Goal: Navigation & Orientation: Understand site structure

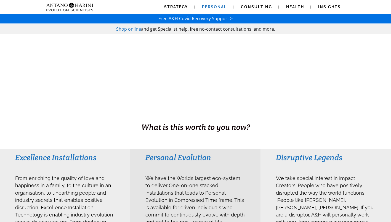
click at [213, 8] on span "Personal" at bounding box center [214, 7] width 25 height 4
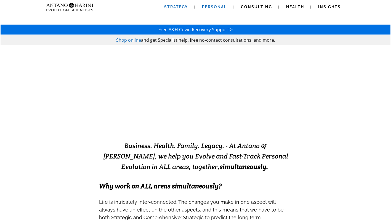
click at [172, 7] on span "Strategy" at bounding box center [176, 7] width 24 height 4
click at [168, 5] on span "Strategy" at bounding box center [176, 7] width 24 height 4
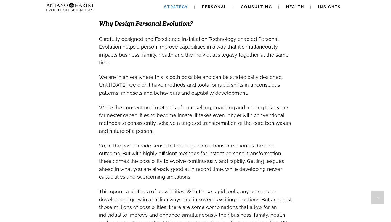
scroll to position [358, 0]
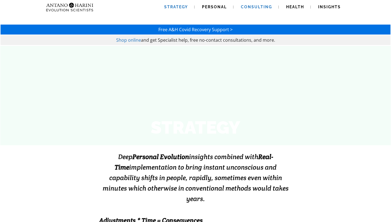
click at [249, 7] on span "Consulting" at bounding box center [256, 7] width 31 height 4
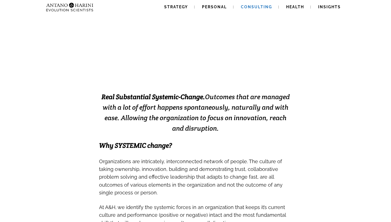
scroll to position [74, 0]
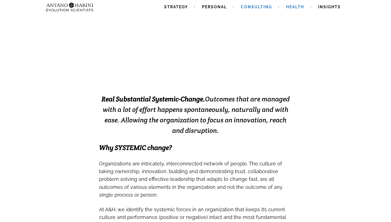
click at [289, 6] on span "Health" at bounding box center [295, 7] width 18 height 4
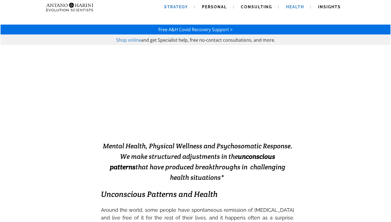
click at [171, 7] on span "Strategy" at bounding box center [176, 7] width 24 height 4
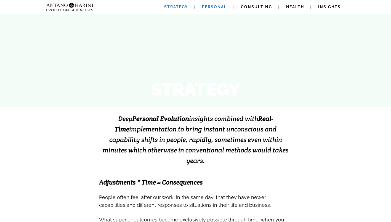
scroll to position [38, 0]
click at [210, 4] on link "Personal" at bounding box center [214, 7] width 38 height 14
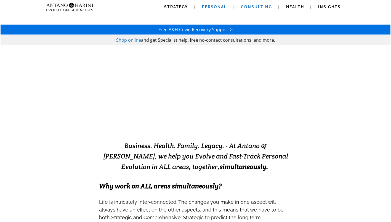
click at [247, 5] on span "Consulting" at bounding box center [256, 7] width 31 height 4
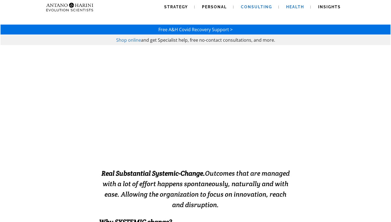
click at [296, 4] on link "Health" at bounding box center [295, 7] width 31 height 14
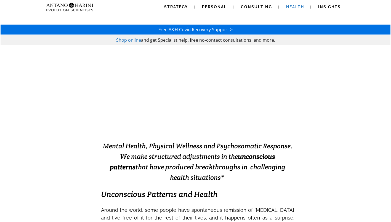
click at [330, 8] on span "Insights" at bounding box center [329, 7] width 23 height 4
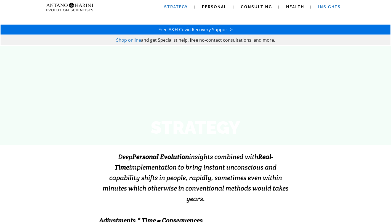
click at [333, 4] on link "Insights" at bounding box center [330, 7] width 36 height 14
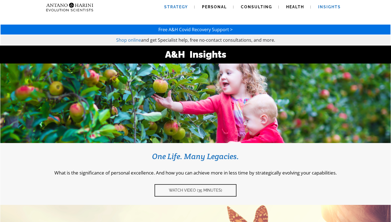
click at [183, 8] on span "Strategy" at bounding box center [176, 7] width 24 height 4
